Goal: Task Accomplishment & Management: Use online tool/utility

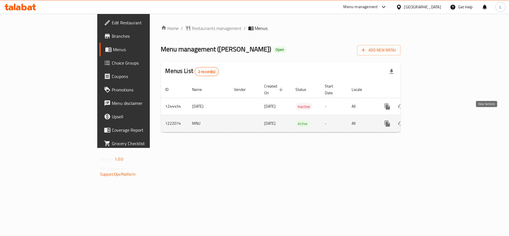
click at [434, 117] on link "enhanced table" at bounding box center [427, 123] width 13 height 13
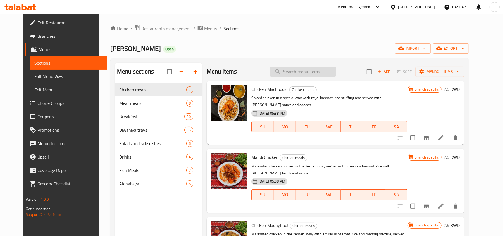
click at [299, 74] on input "search" at bounding box center [303, 72] width 66 height 10
paste input "لحسة"
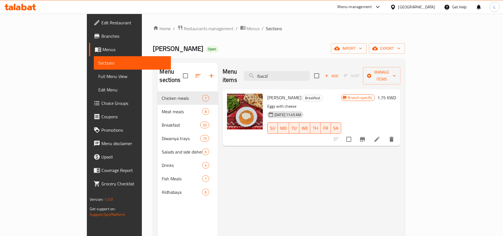
type input "لحسة"
click at [184, 26] on span "Restaurants management" at bounding box center [209, 28] width 50 height 7
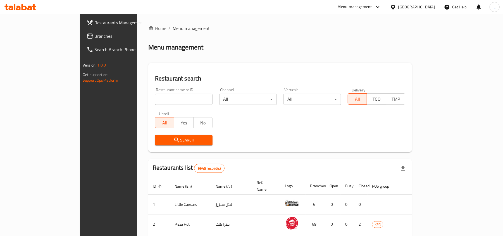
click at [425, 4] on div "Kuwait" at bounding box center [416, 7] width 37 height 6
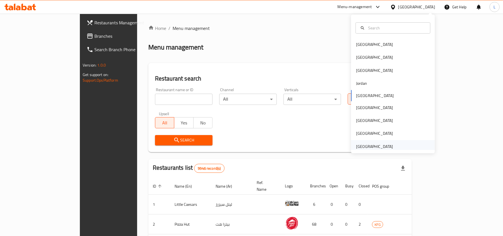
click at [373, 146] on div "[GEOGRAPHIC_DATA]" at bounding box center [374, 146] width 37 height 6
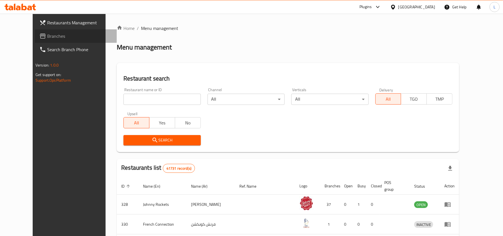
click at [47, 37] on span "Branches" at bounding box center [79, 36] width 65 height 7
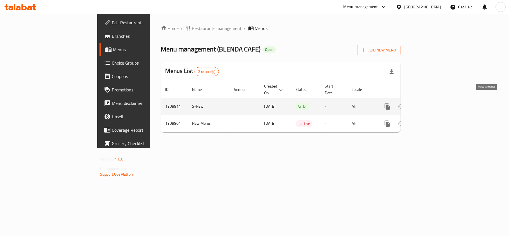
click at [431, 103] on icon "enhanced table" at bounding box center [427, 106] width 7 height 7
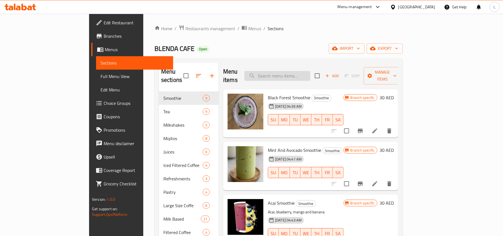
click at [289, 77] on input "search" at bounding box center [277, 76] width 66 height 10
paste input "Blueberry Muffin"
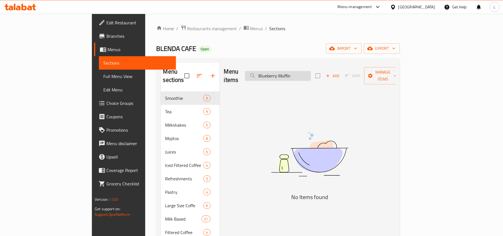
click at [293, 71] on input "Blueberry Muffin" at bounding box center [278, 76] width 66 height 10
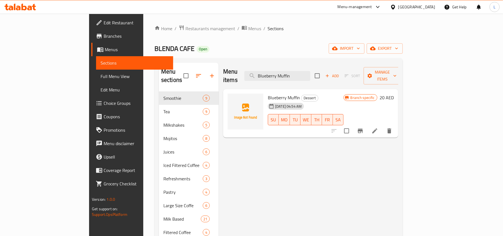
type input "Blueberry Muffin"
click at [363, 128] on icon "Branch-specific-item" at bounding box center [360, 130] width 5 height 4
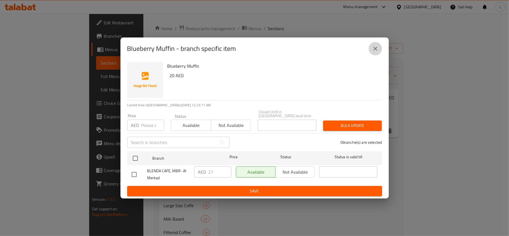
click at [376, 51] on icon "close" at bounding box center [375, 48] width 7 height 7
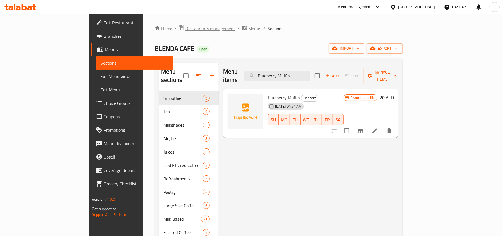
click at [185, 28] on span "Restaurants management" at bounding box center [210, 28] width 50 height 7
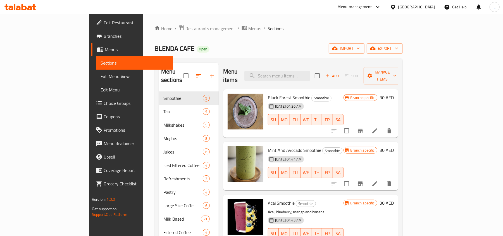
click at [91, 18] on link "Edit Restaurant" at bounding box center [132, 22] width 82 height 13
